Goal: Find specific page/section: Find specific page/section

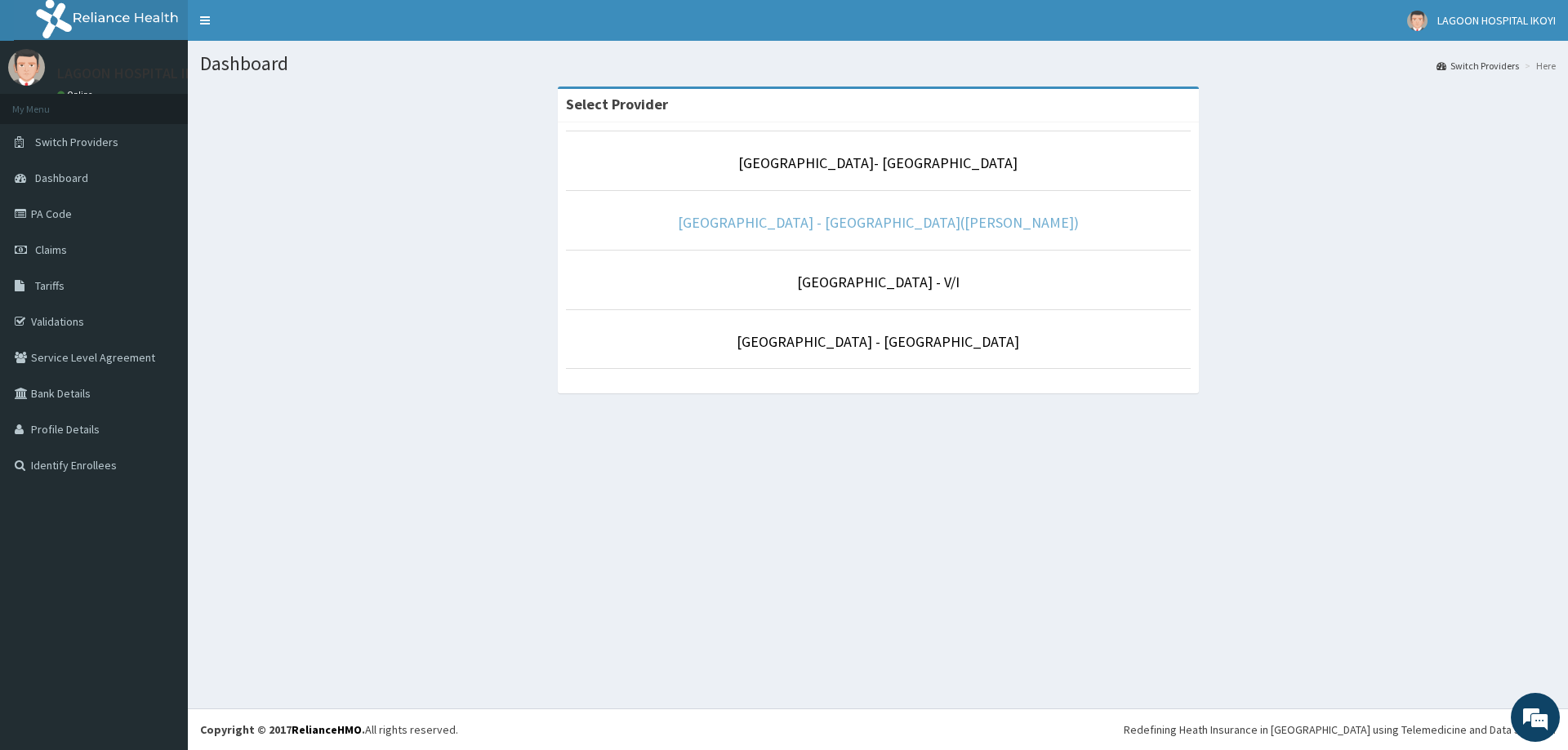
click at [866, 225] on link "Lagoon Hospital - Ikeja(Adeniyi Jones)" at bounding box center [878, 222] width 401 height 19
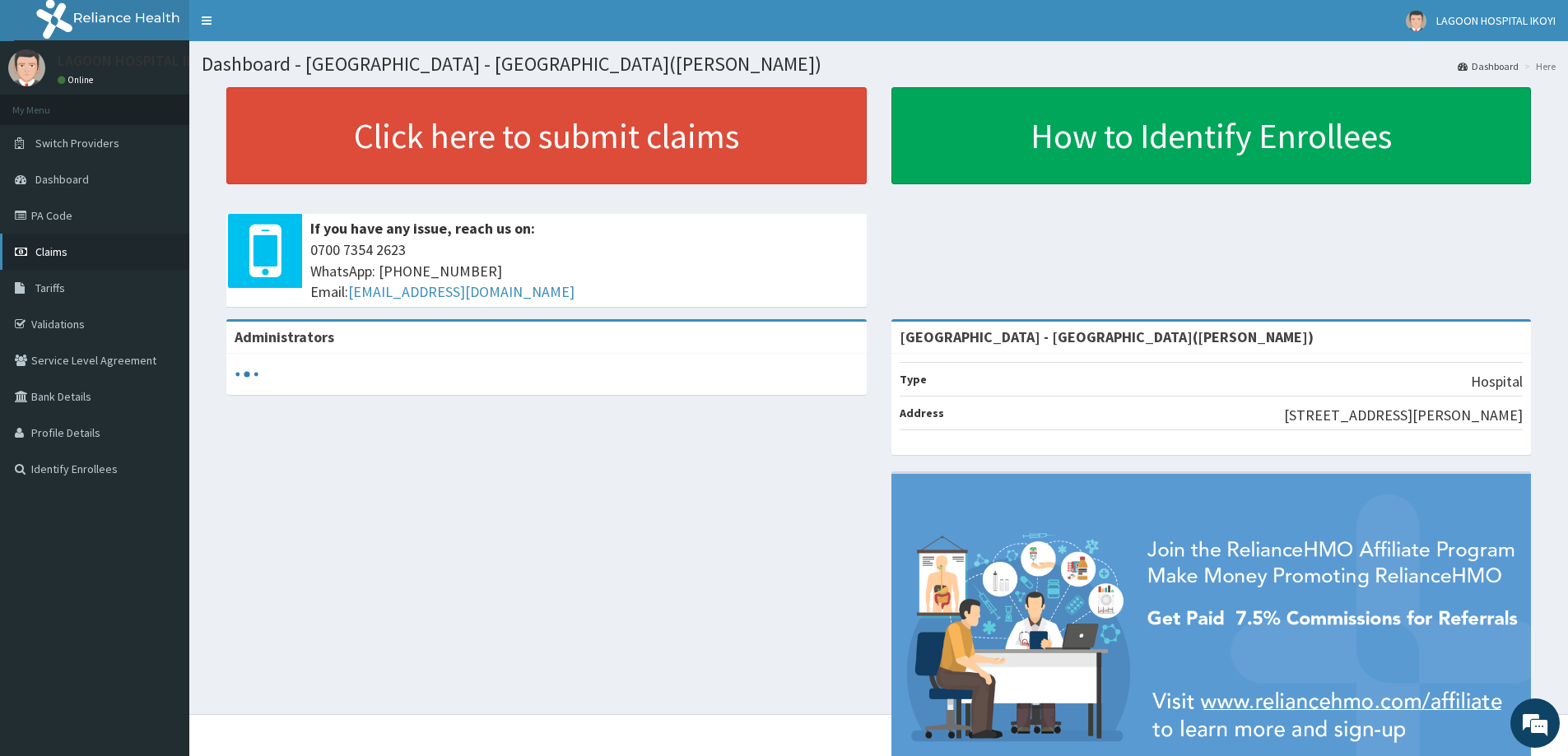
click at [48, 253] on span "Claims" at bounding box center [51, 251] width 32 height 15
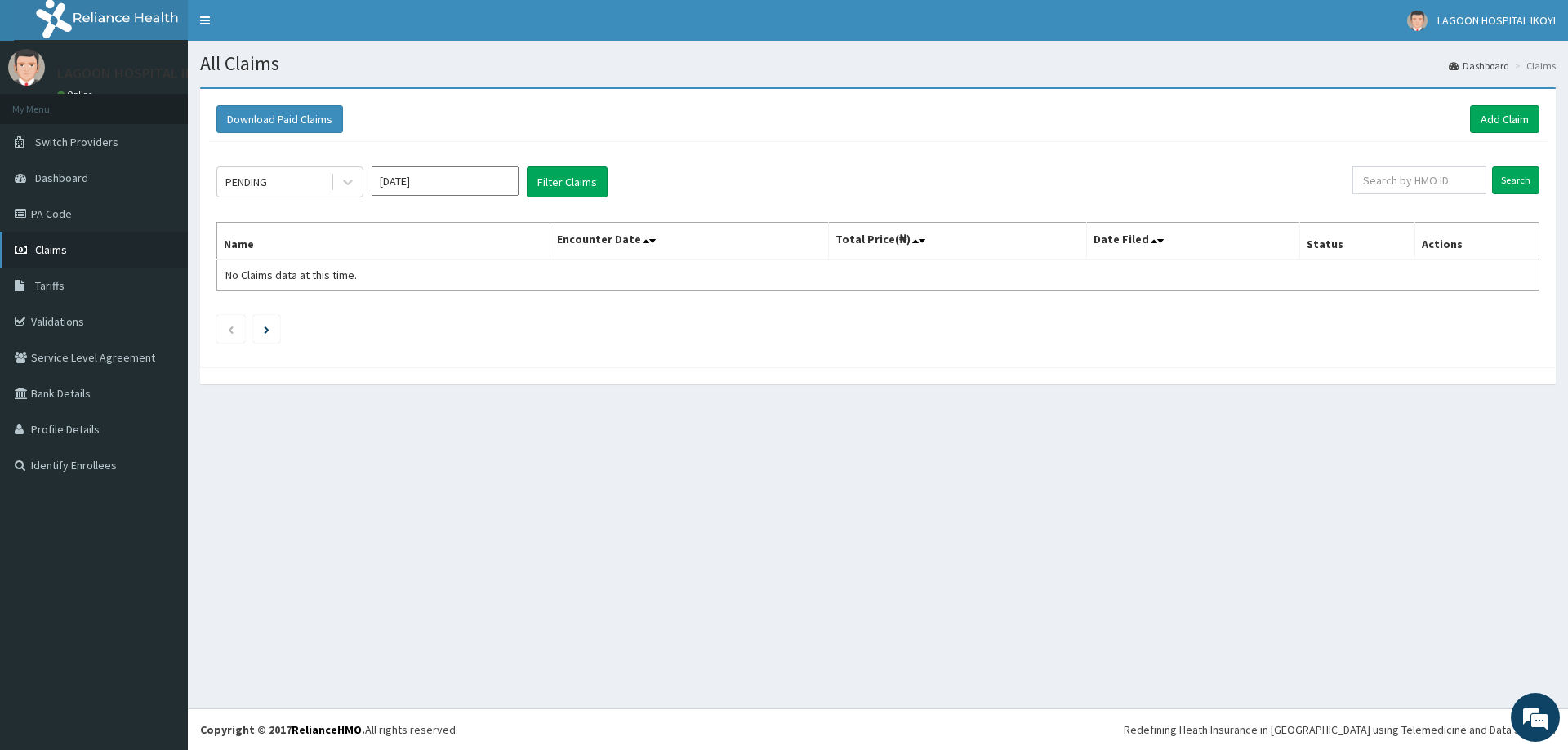
click at [53, 250] on span "Claims" at bounding box center [51, 249] width 32 height 15
click at [62, 214] on link "PA Code" at bounding box center [93, 213] width 188 height 36
